Goal: Task Accomplishment & Management: Complete application form

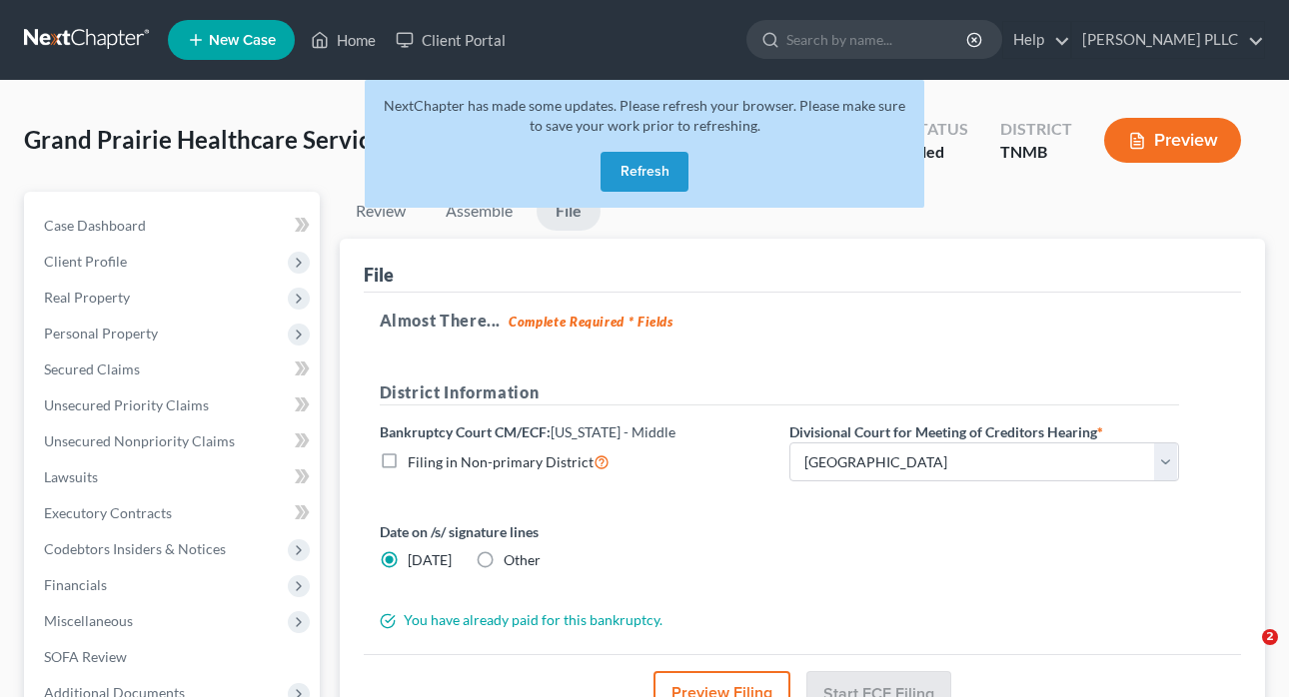
select select "2"
click at [643, 174] on button "Refresh" at bounding box center [644, 172] width 88 height 40
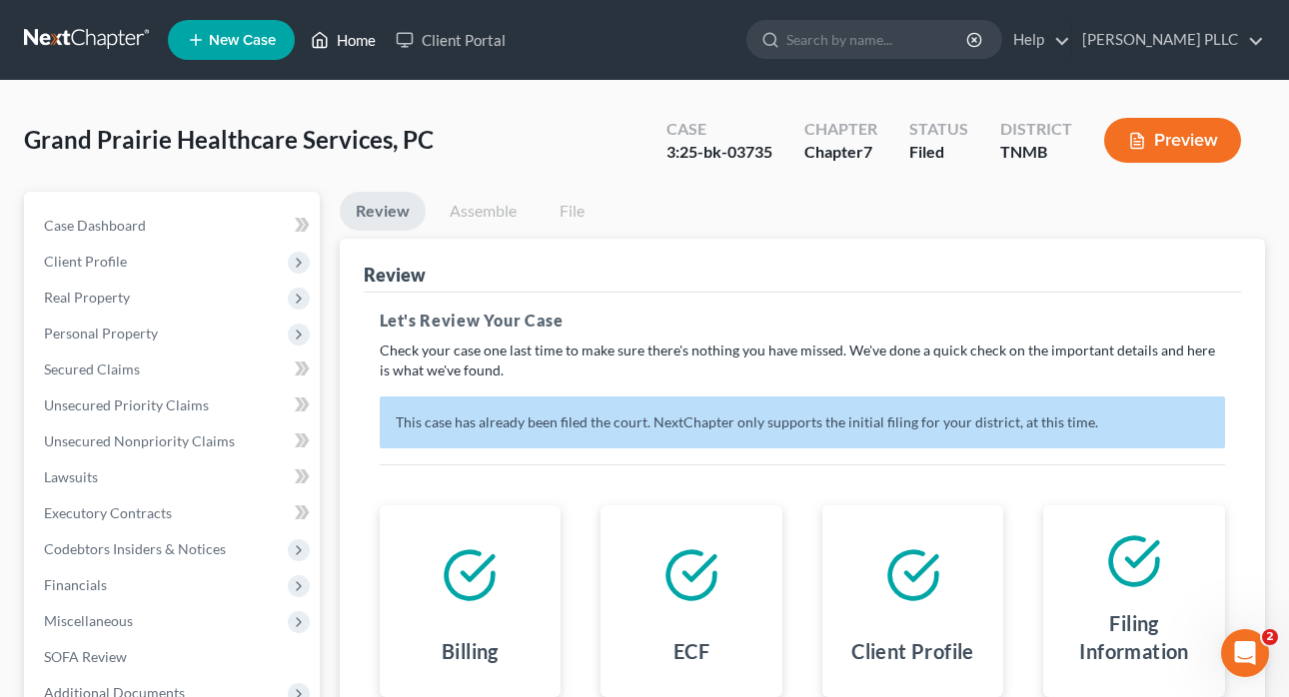
click at [345, 33] on link "Home" at bounding box center [343, 40] width 85 height 36
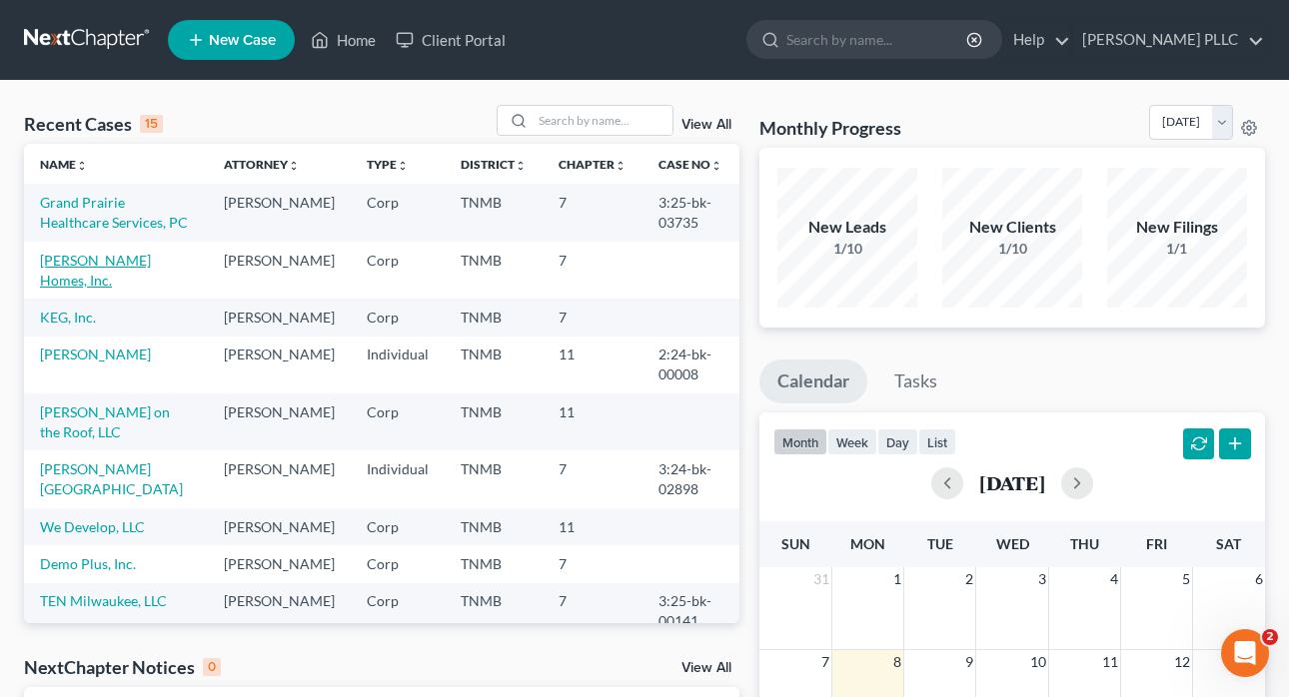
click at [150, 259] on link "[PERSON_NAME] Homes, Inc." at bounding box center [95, 270] width 111 height 37
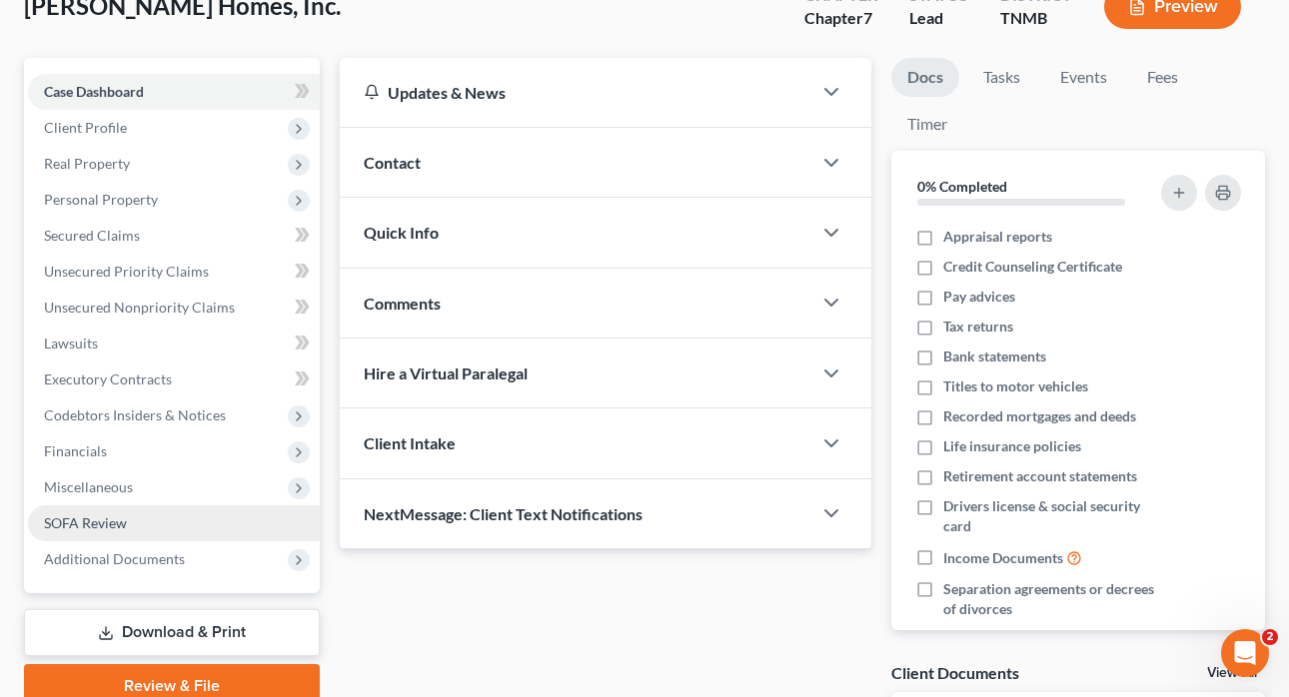
click at [120, 517] on span "SOFA Review" at bounding box center [85, 522] width 83 height 17
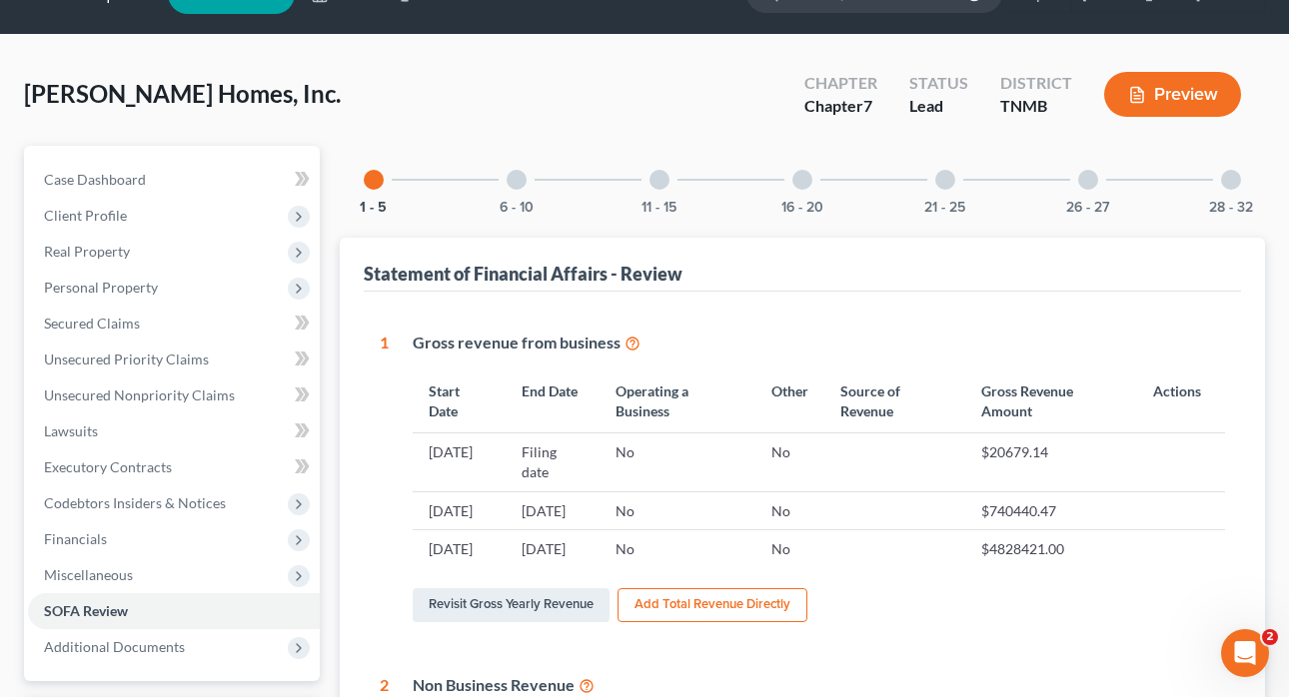
scroll to position [43, 0]
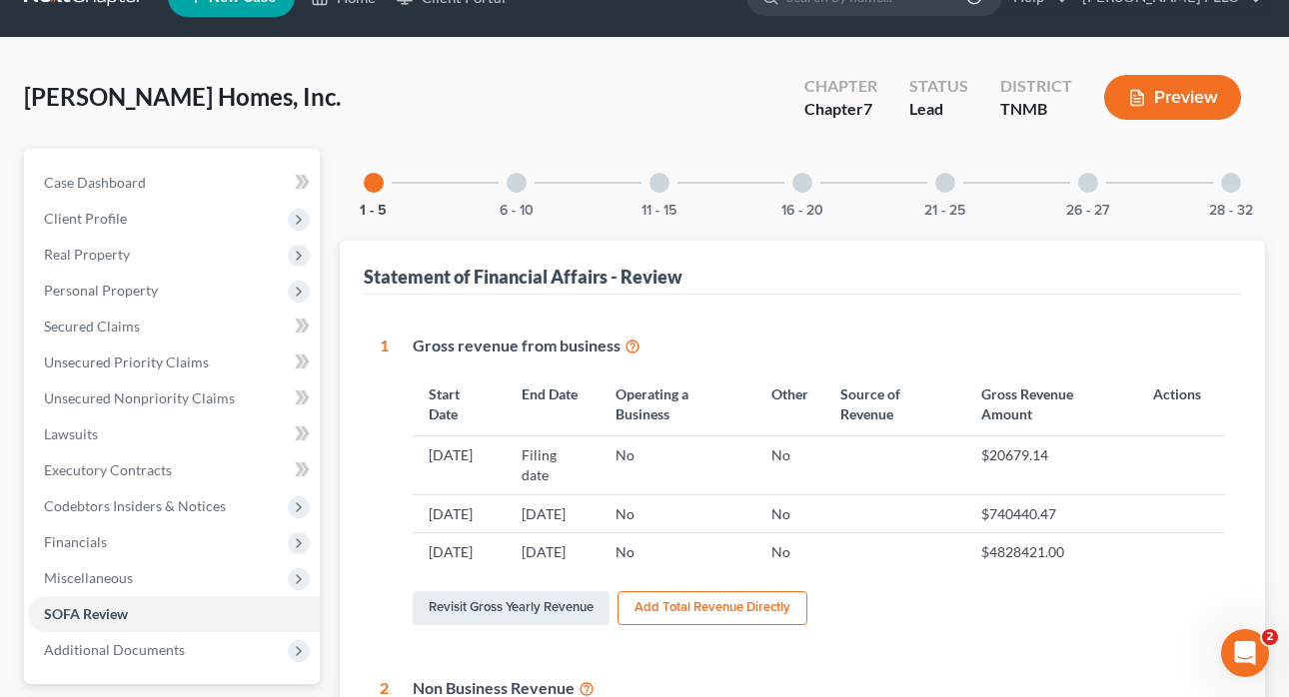
click at [512, 184] on div at bounding box center [516, 183] width 20 height 20
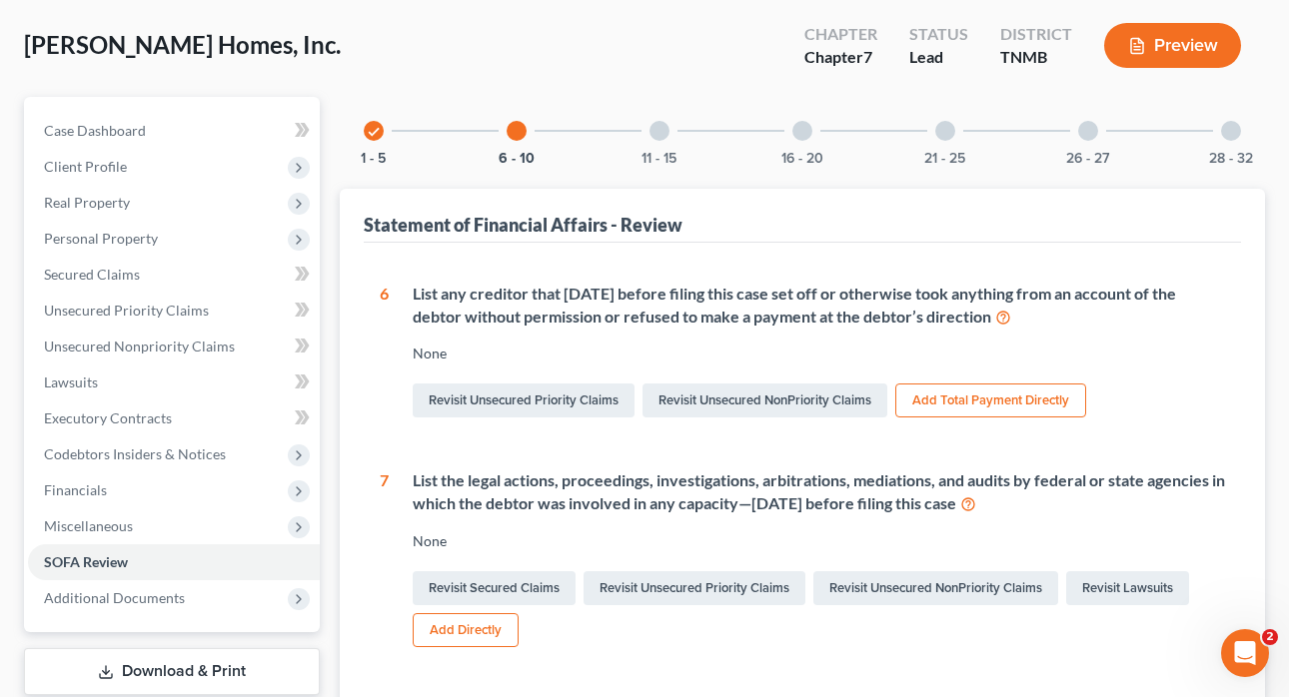
scroll to position [93, 0]
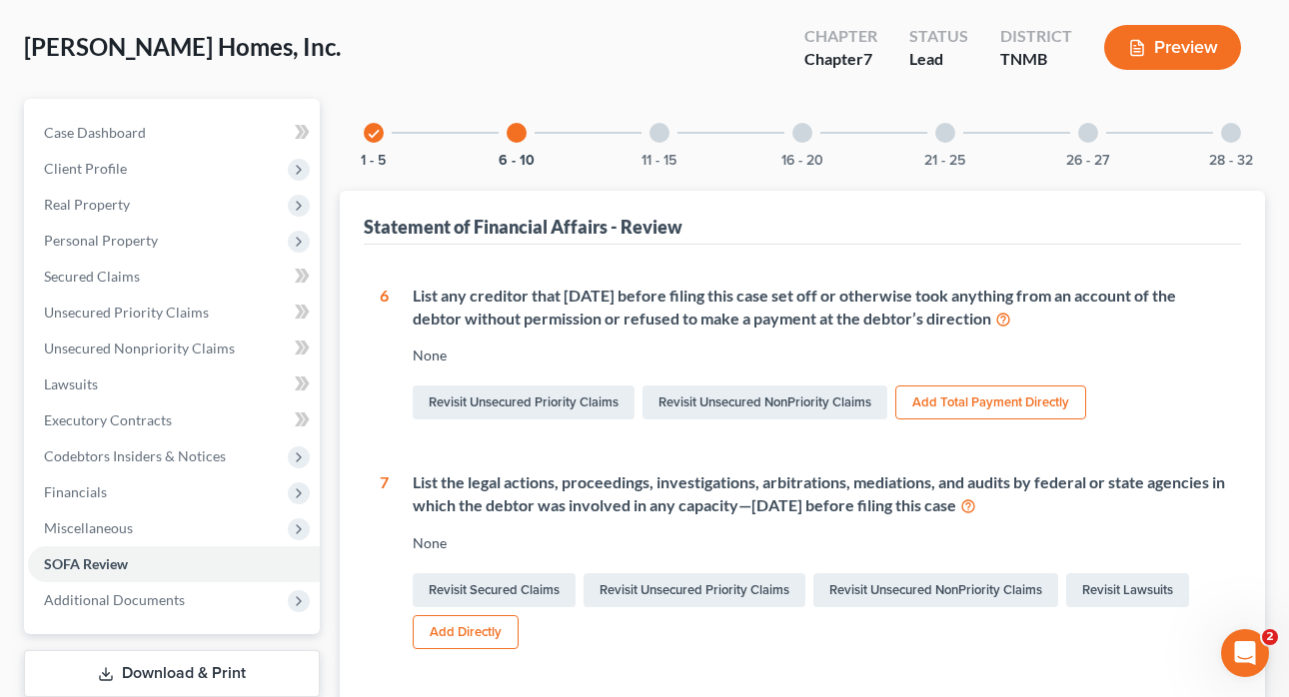
click at [651, 145] on div "11 - 15" at bounding box center [659, 133] width 68 height 68
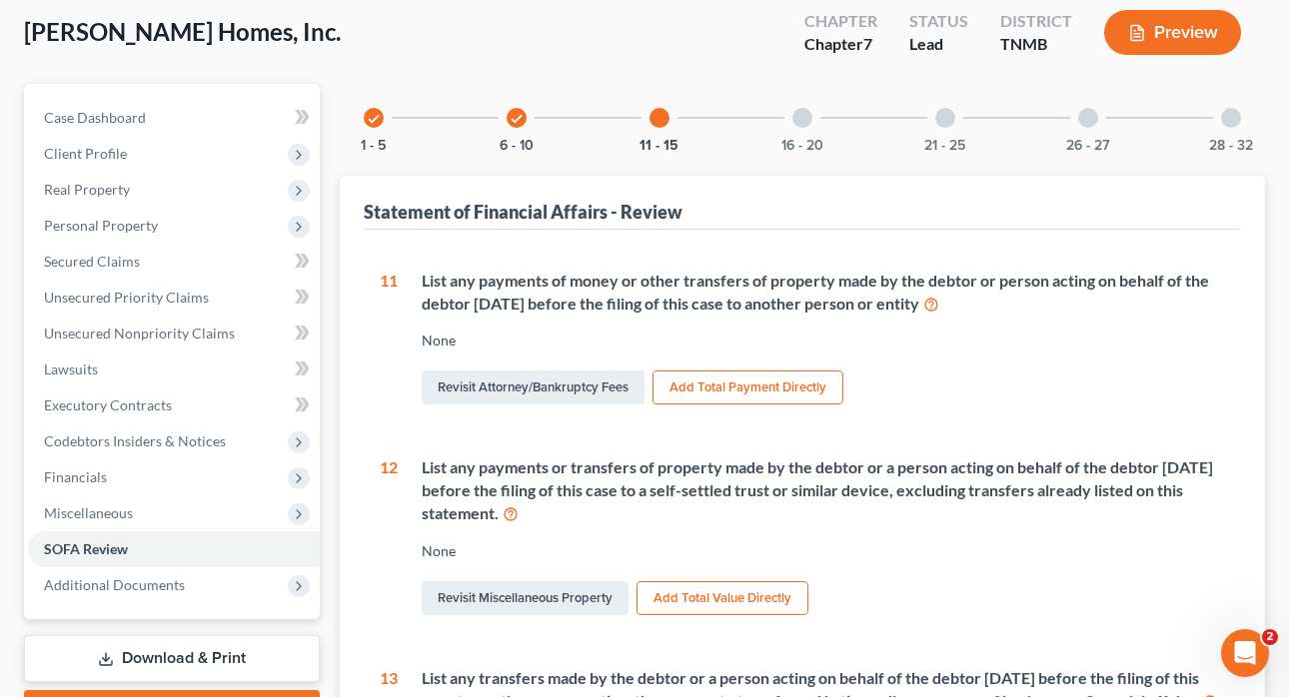
scroll to position [0, 0]
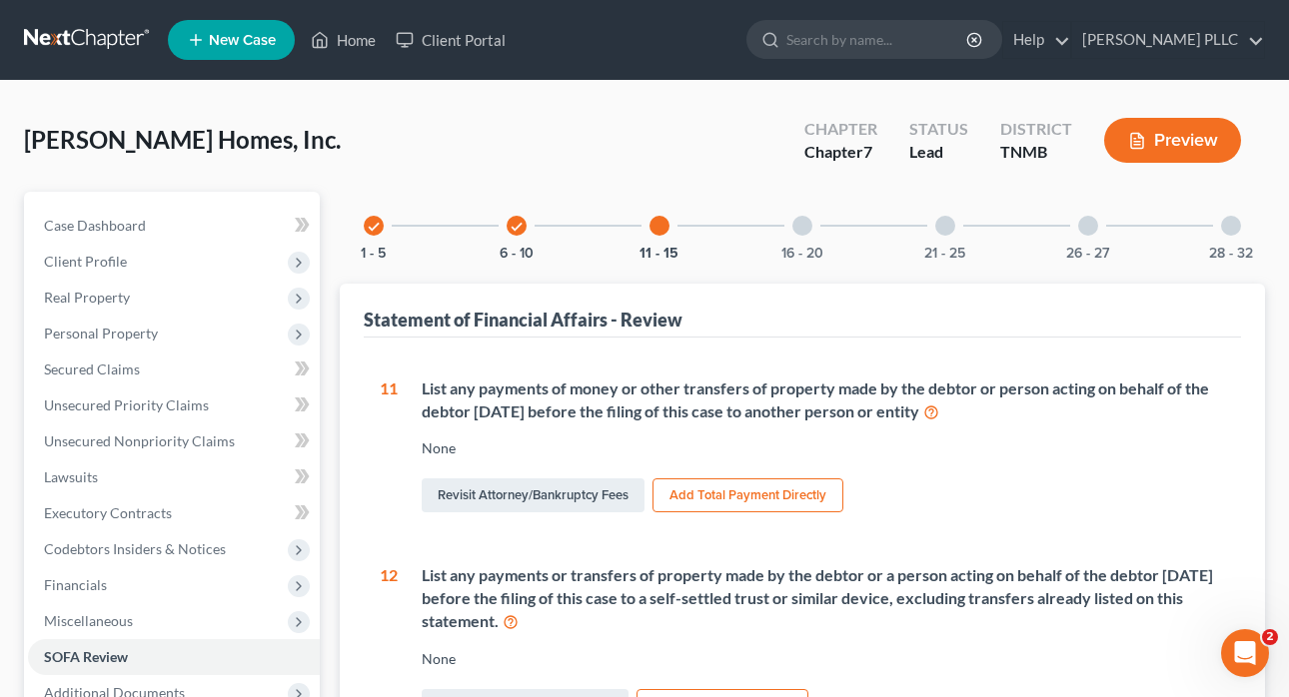
click at [806, 238] on div "16 - 20" at bounding box center [802, 226] width 68 height 68
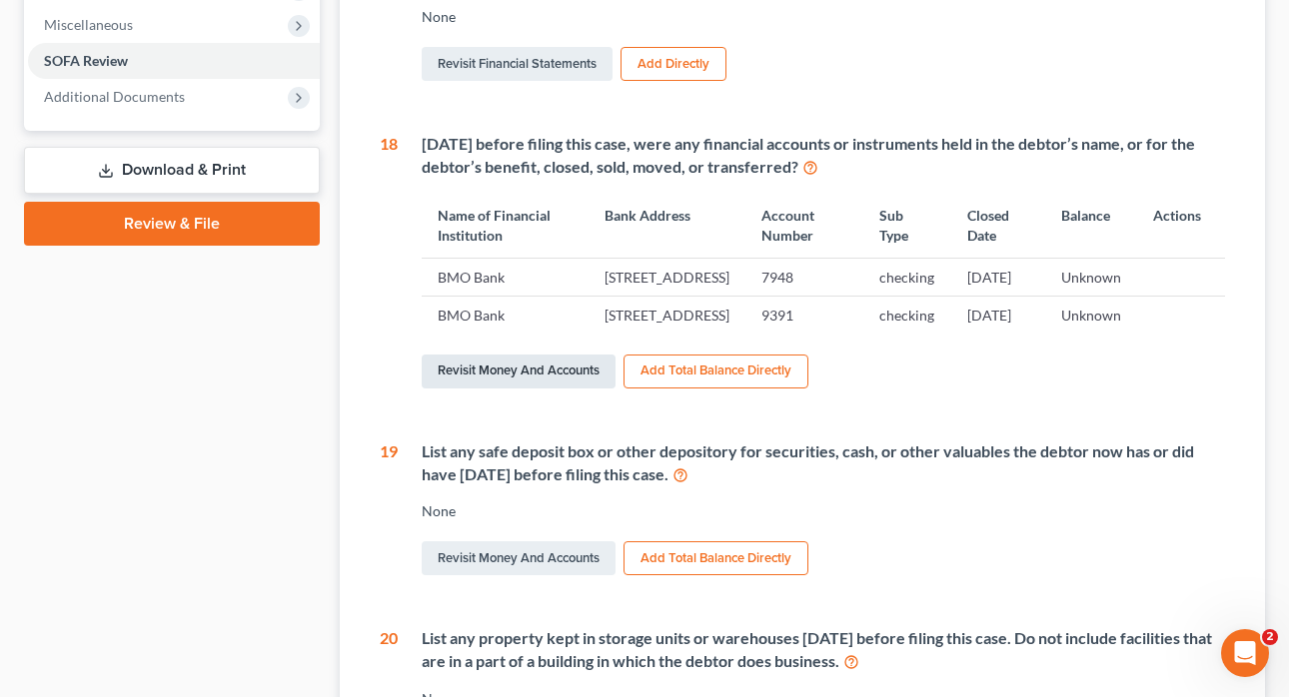
scroll to position [595, 0]
click at [493, 390] on link "Revisit Money and Accounts" at bounding box center [519, 373] width 194 height 34
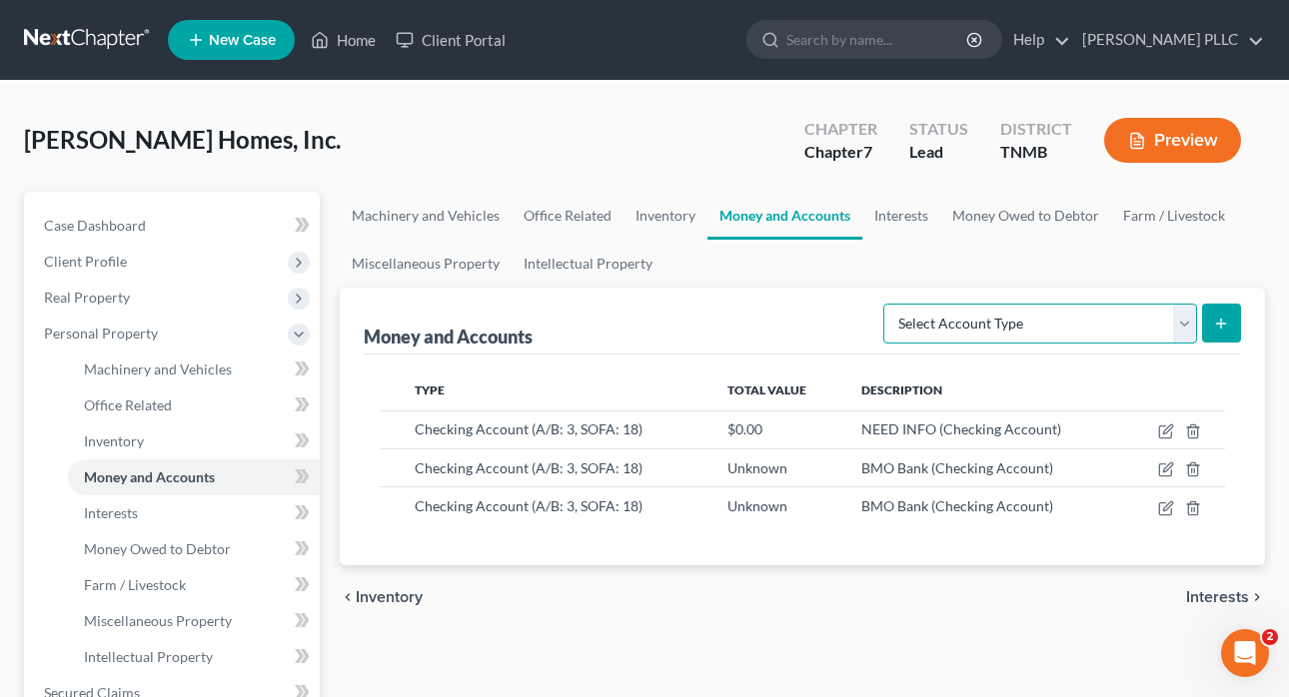
click at [1184, 325] on select "Select Account Type Brokerage (A/B: 3, SOFA: 18) Cash on Hand (A/B: 2) Certific…" at bounding box center [1040, 324] width 314 height 40
select select "checking"
click at [885, 304] on select "Select Account Type Brokerage (A/B: 3, SOFA: 18) Cash on Hand (A/B: 2) Certific…" at bounding box center [1040, 324] width 314 height 40
click at [1224, 321] on icon "submit" at bounding box center [1221, 324] width 16 height 16
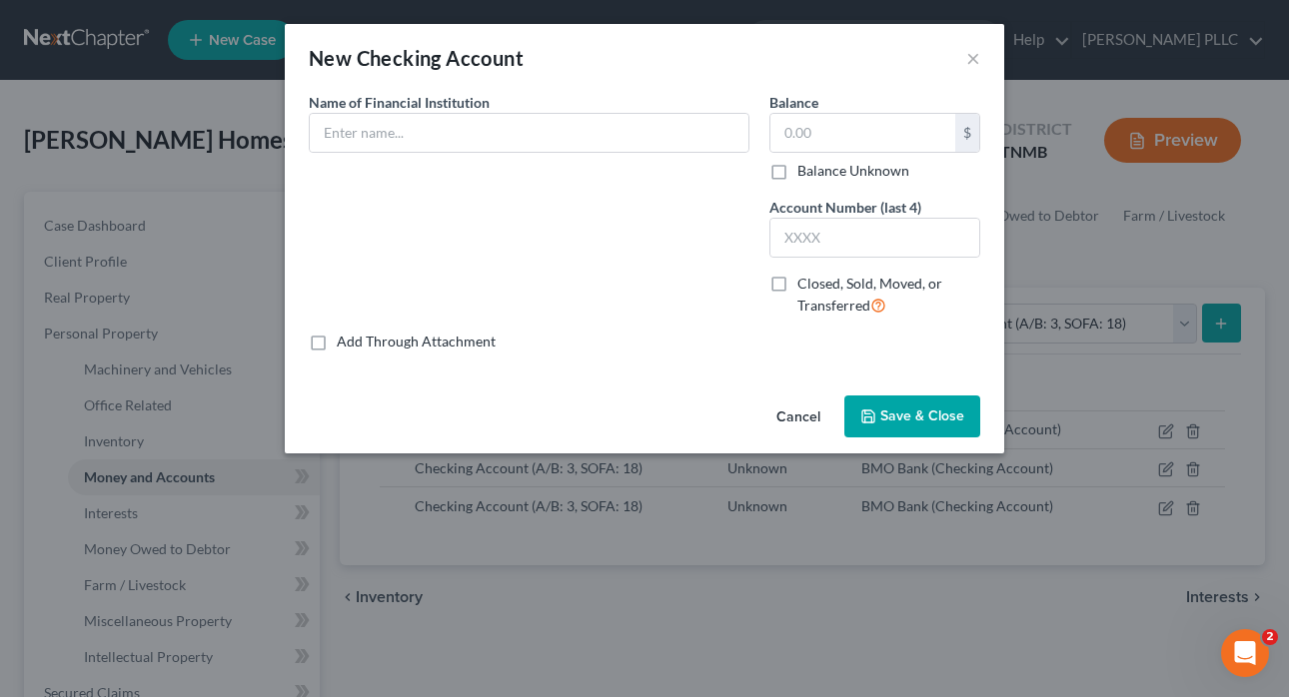
click at [797, 284] on label "Closed, Sold, Moved, or Transferred" at bounding box center [888, 295] width 183 height 43
click at [805, 284] on input "Closed, Sold, Moved, or Transferred" at bounding box center [811, 280] width 13 height 13
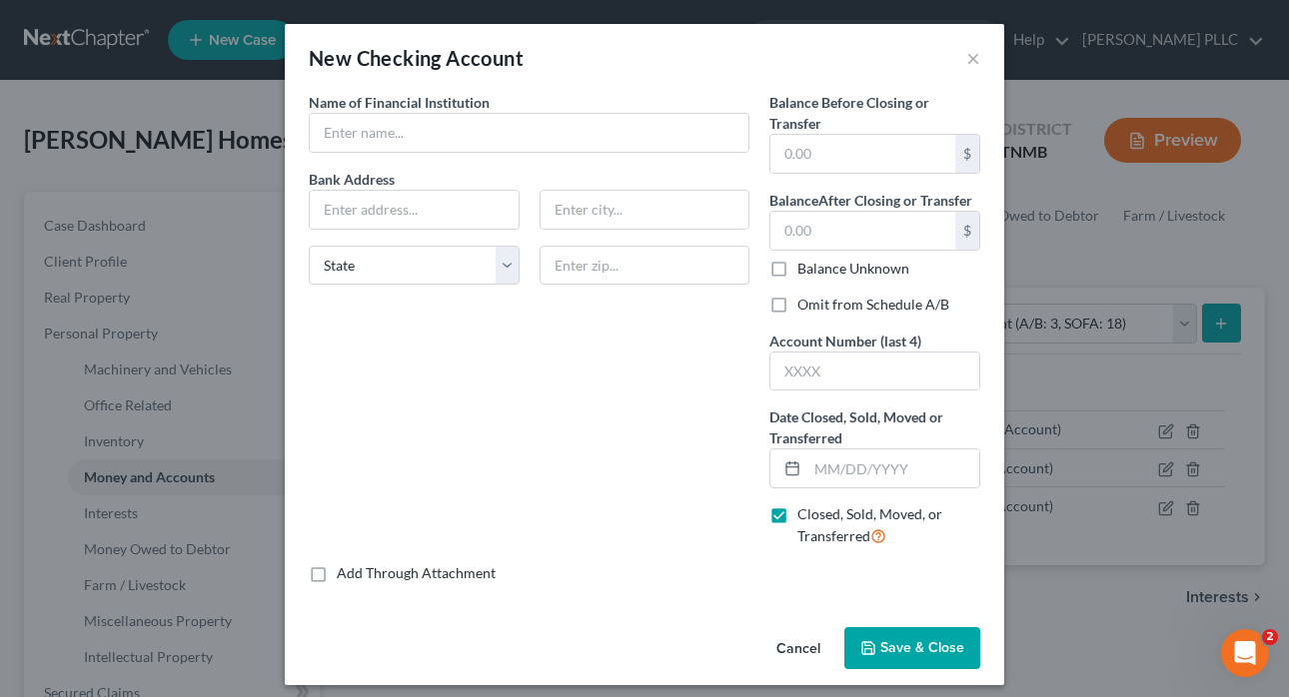
click at [797, 517] on label "Closed, Sold, Moved, or Transferred" at bounding box center [888, 525] width 183 height 43
click at [805, 517] on input "Closed, Sold, Moved, or Transferred" at bounding box center [811, 510] width 13 height 13
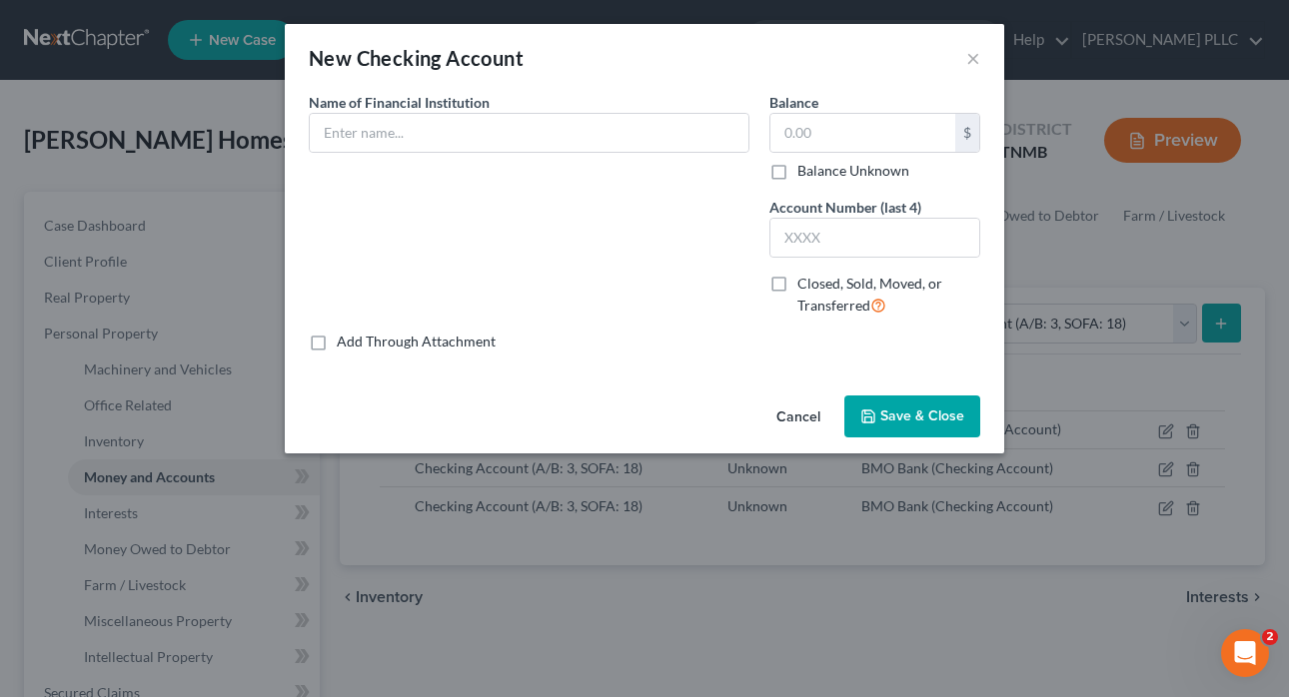
click at [797, 287] on label "Closed, Sold, Moved, or Transferred" at bounding box center [888, 295] width 183 height 43
click at [805, 287] on input "Closed, Sold, Moved, or Transferred" at bounding box center [811, 280] width 13 height 13
checkbox input "true"
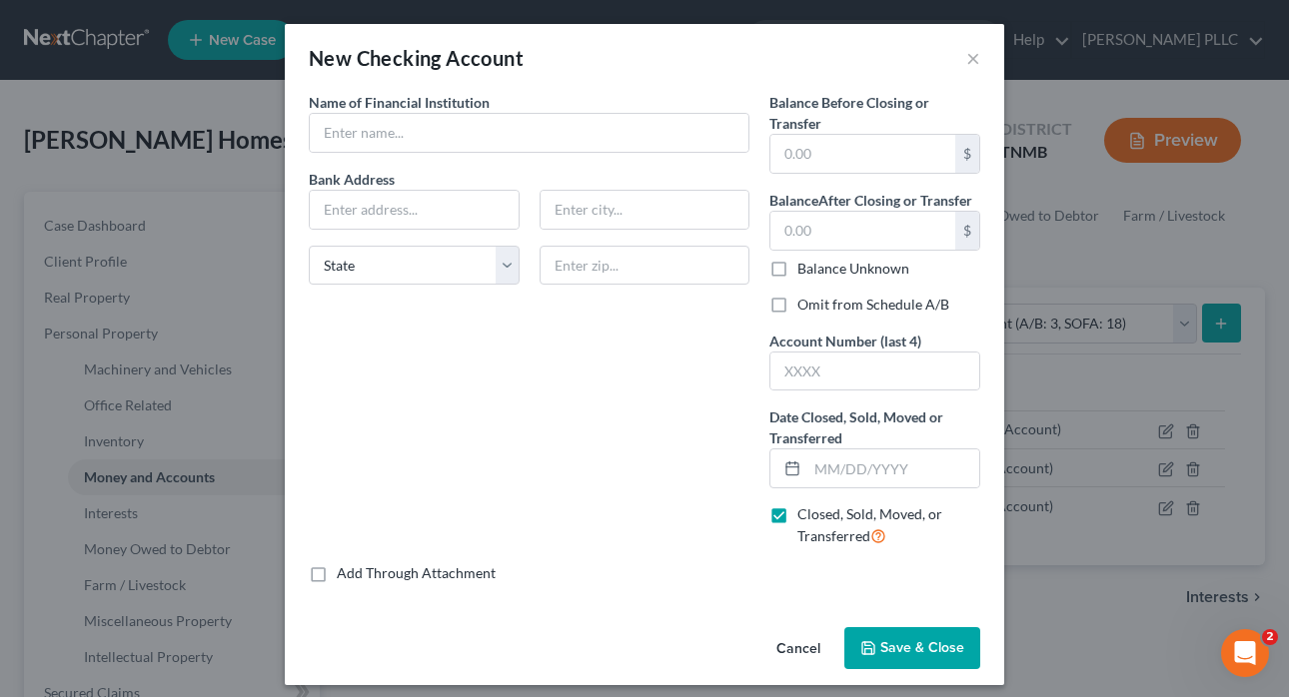
click at [811, 651] on button "Cancel" at bounding box center [798, 649] width 76 height 40
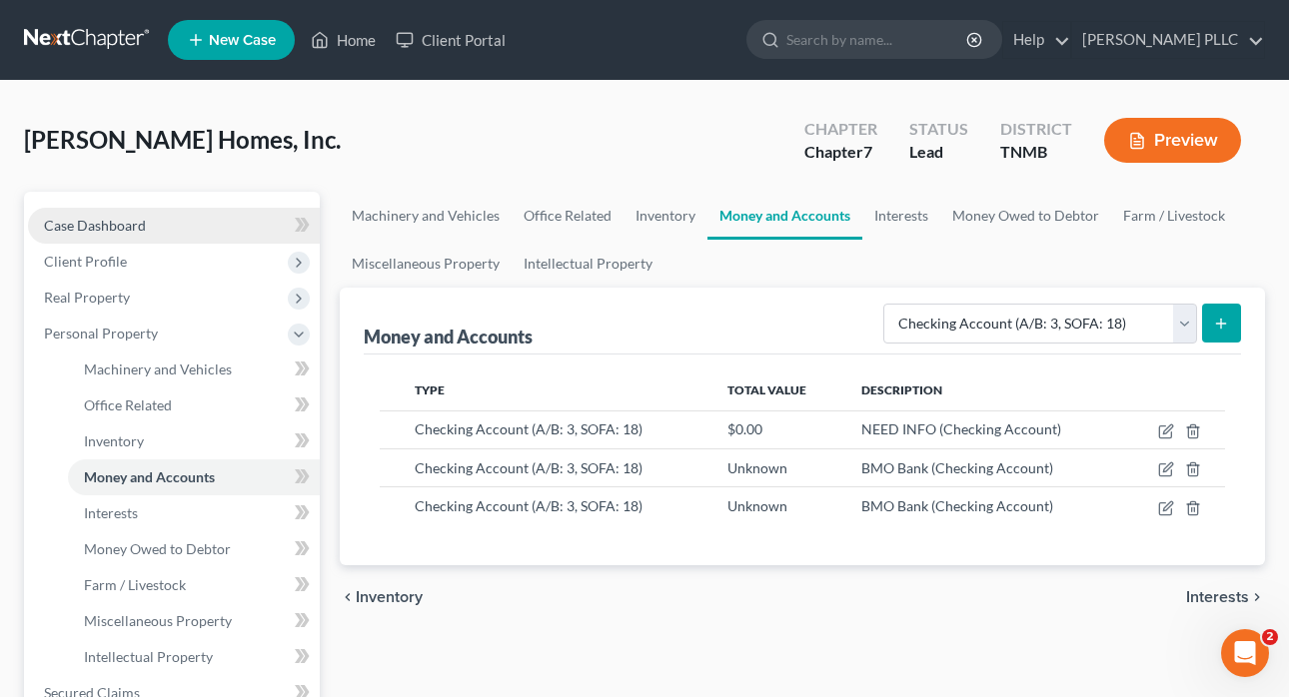
click at [96, 219] on span "Case Dashboard" at bounding box center [95, 225] width 102 height 17
